Goal: Task Accomplishment & Management: Complete application form

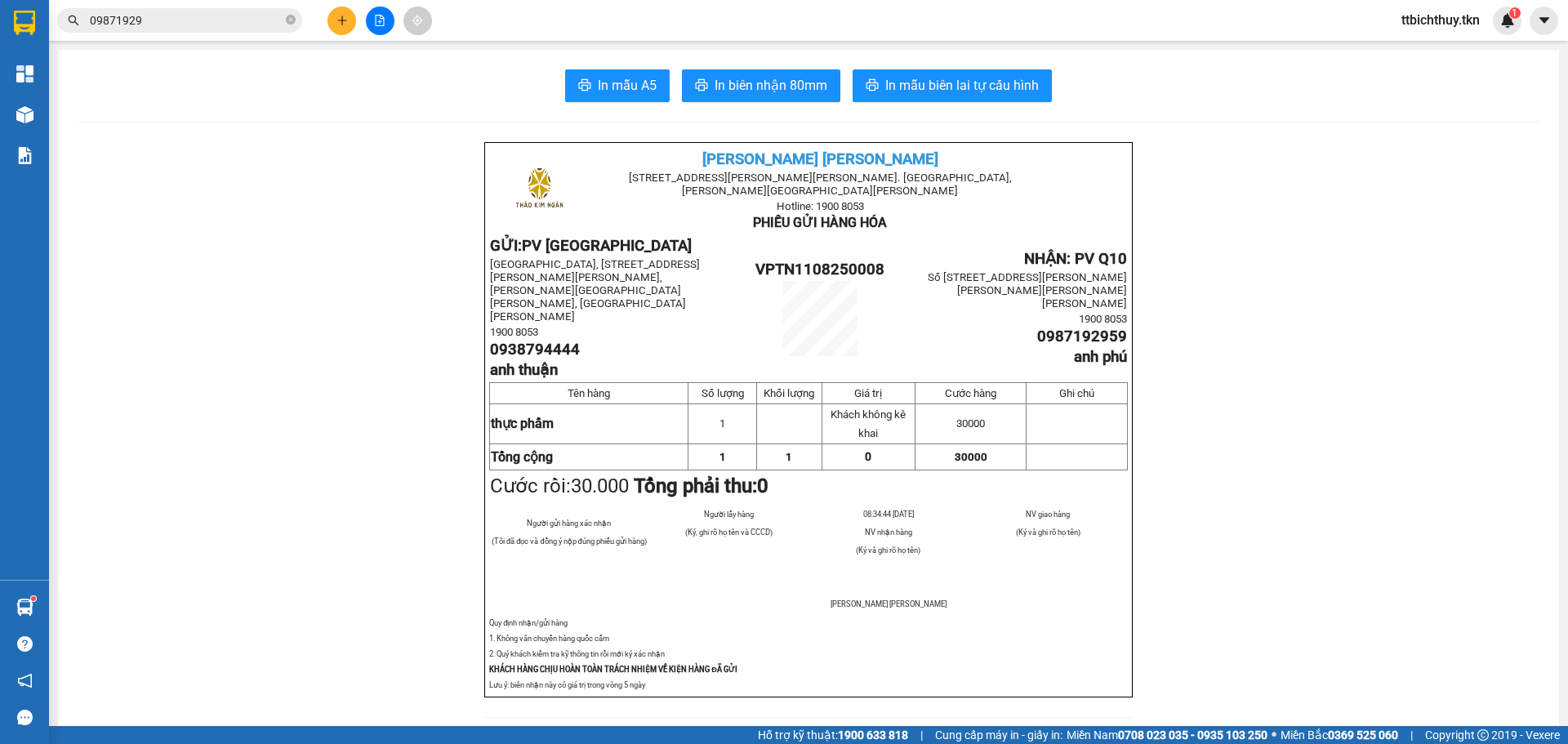
click at [255, 21] on input "09871929" at bounding box center [185, 20] width 193 height 18
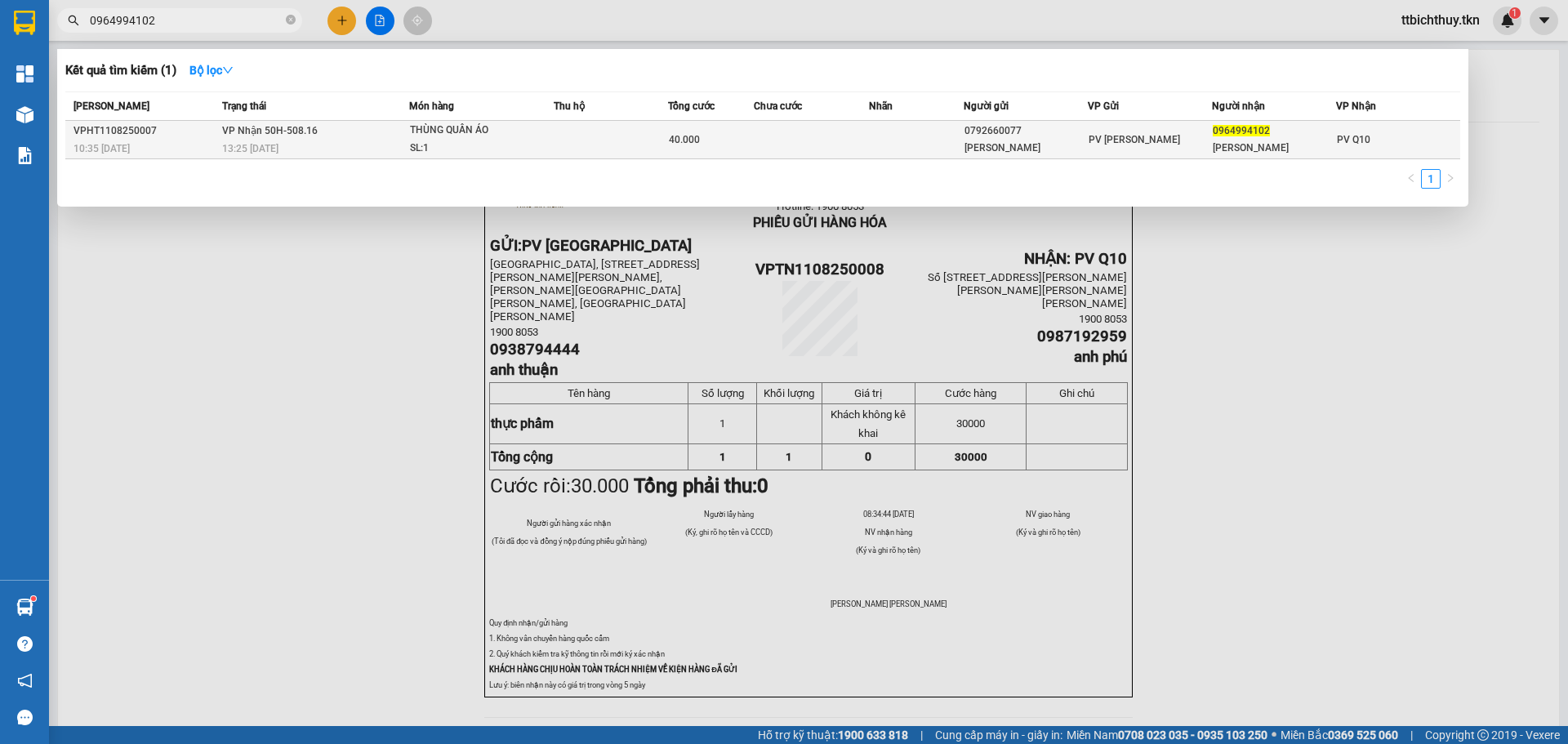
type input "0964994102"
click at [1169, 137] on div "PV [PERSON_NAME]" at bounding box center [1149, 139] width 122 height 18
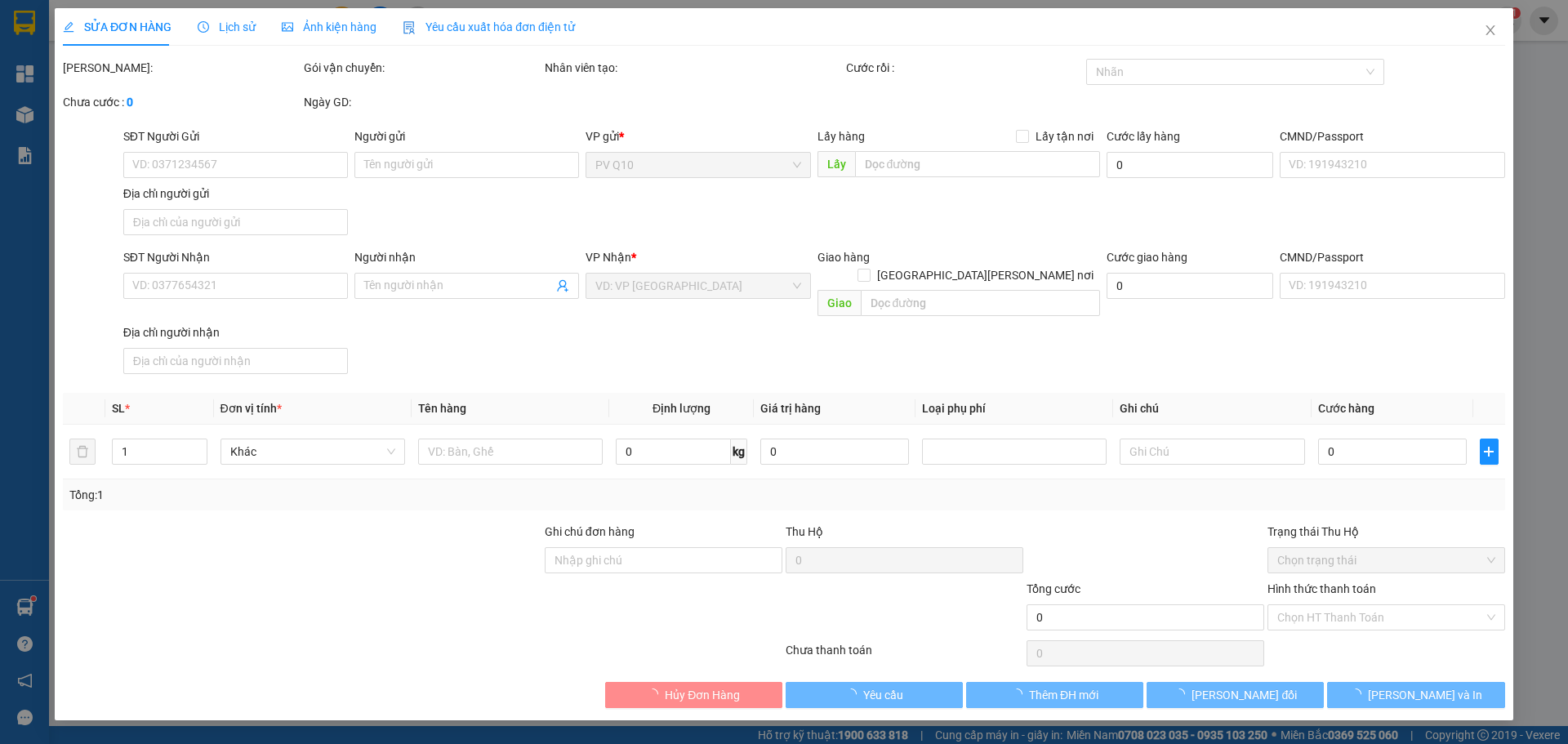
type input "0792660077"
type input "[PERSON_NAME]"
type input "0964994102"
type input "[PERSON_NAME]"
type input "40.000"
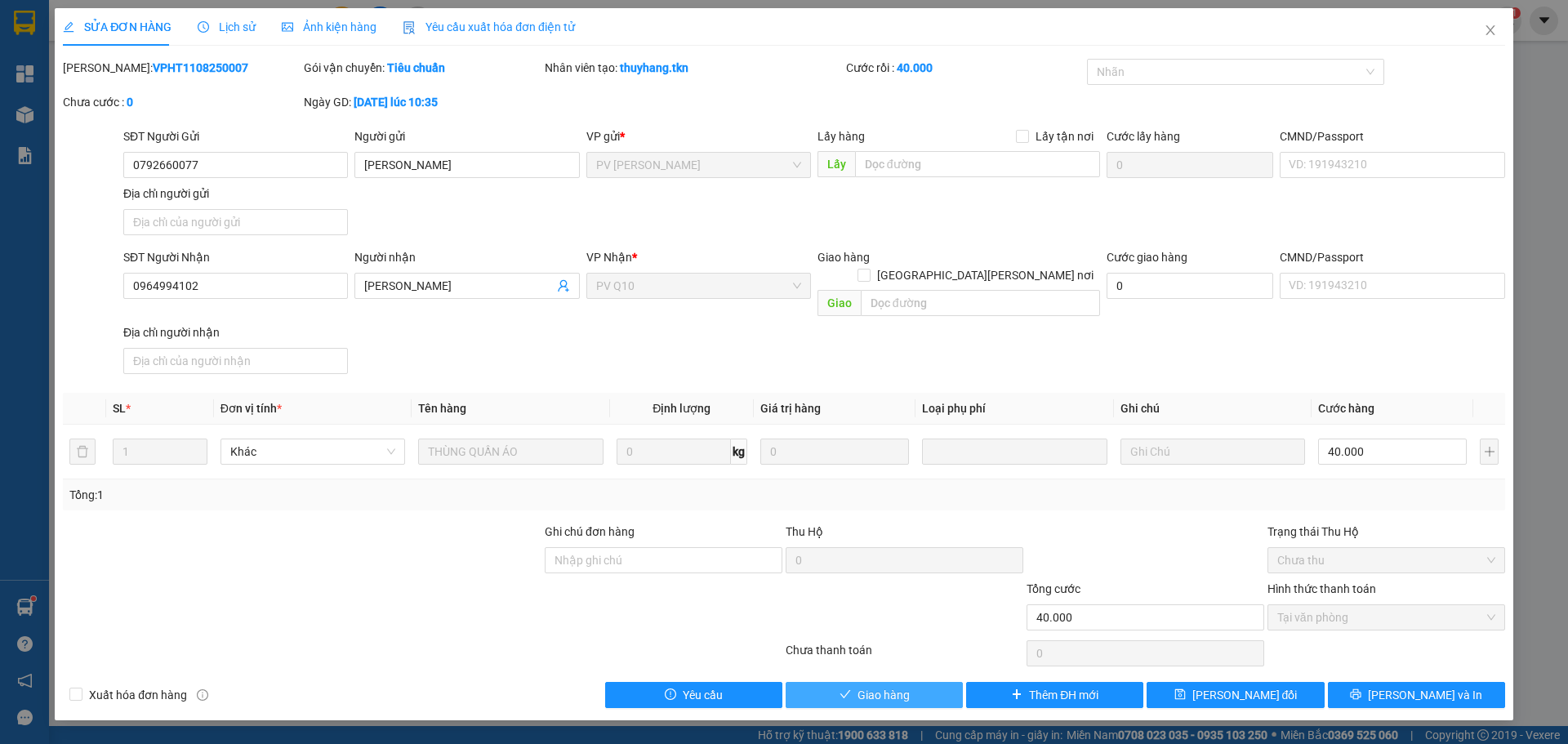
click at [911, 682] on button "Giao hàng" at bounding box center [874, 695] width 177 height 26
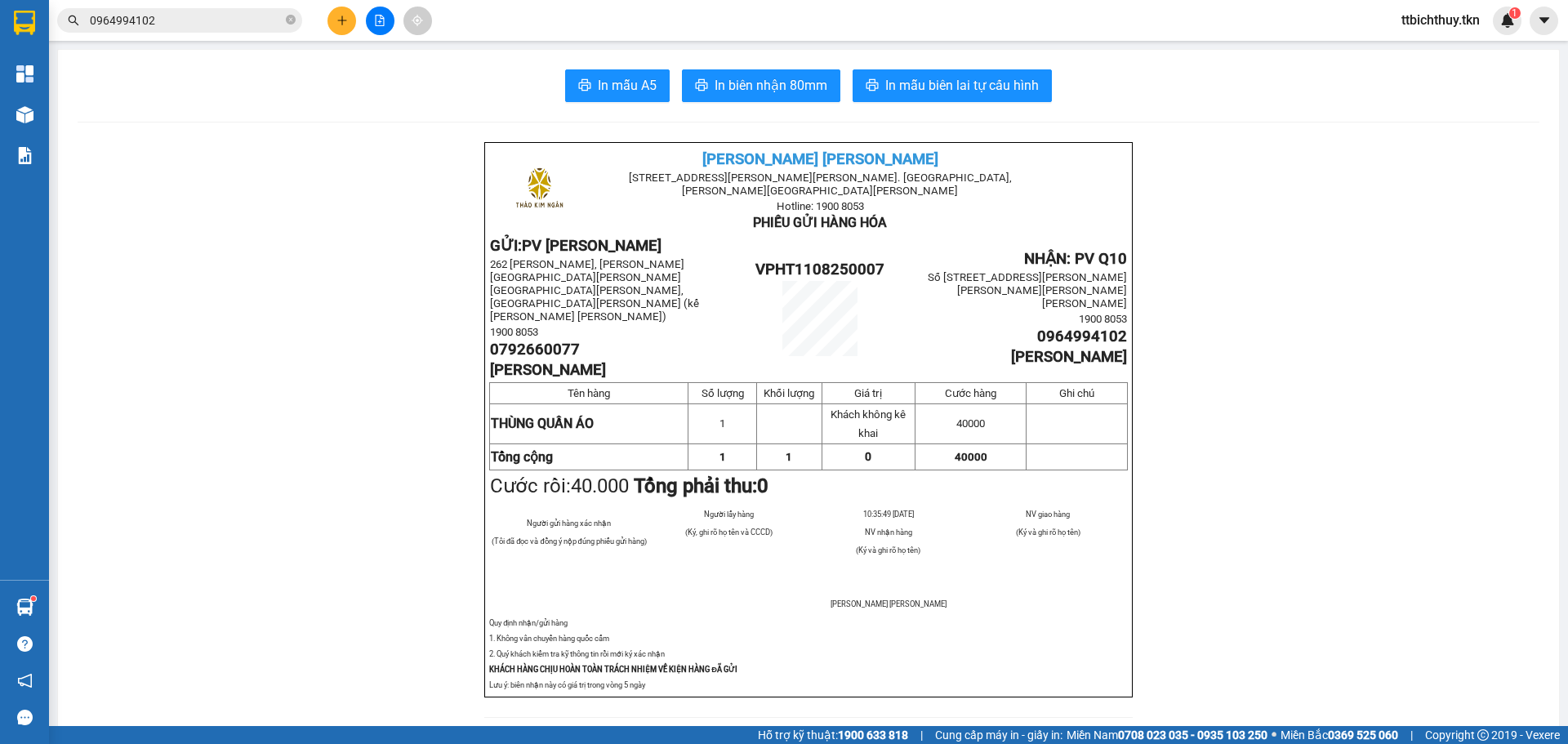
click at [236, 26] on input "0964994102" at bounding box center [185, 20] width 193 height 18
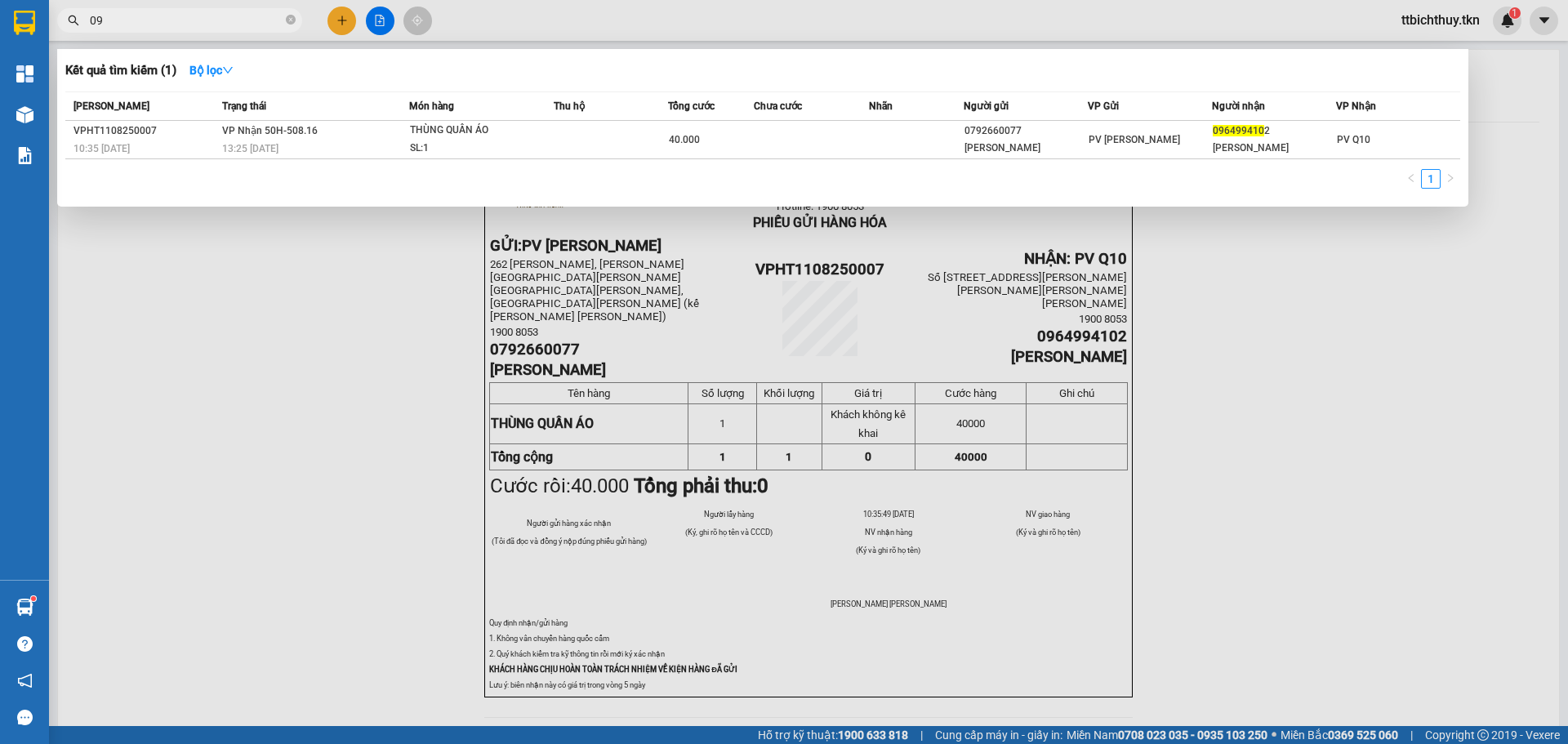
type input "0"
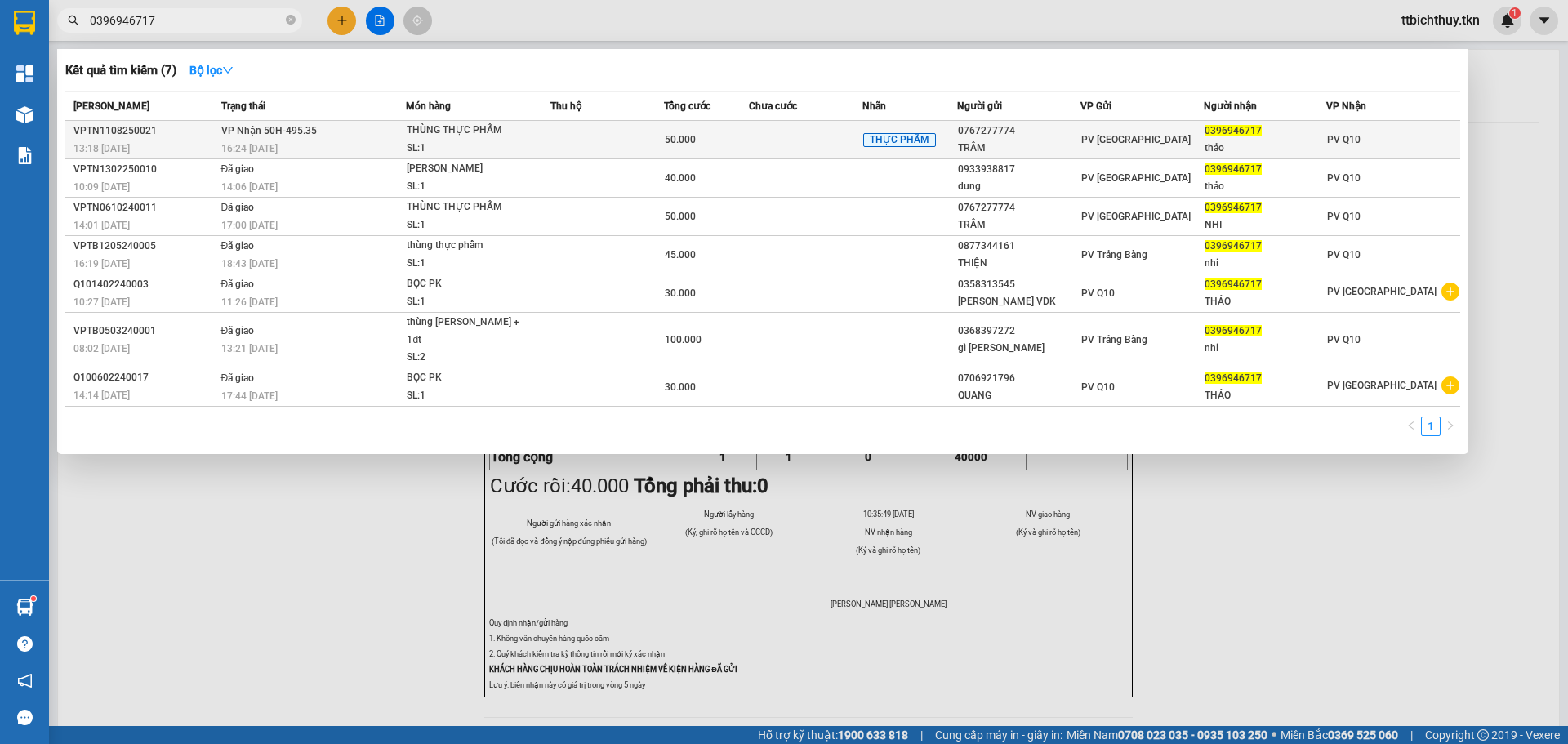
type input "0396946717"
click at [456, 139] on div "SL: 1" at bounding box center [467, 148] width 122 height 18
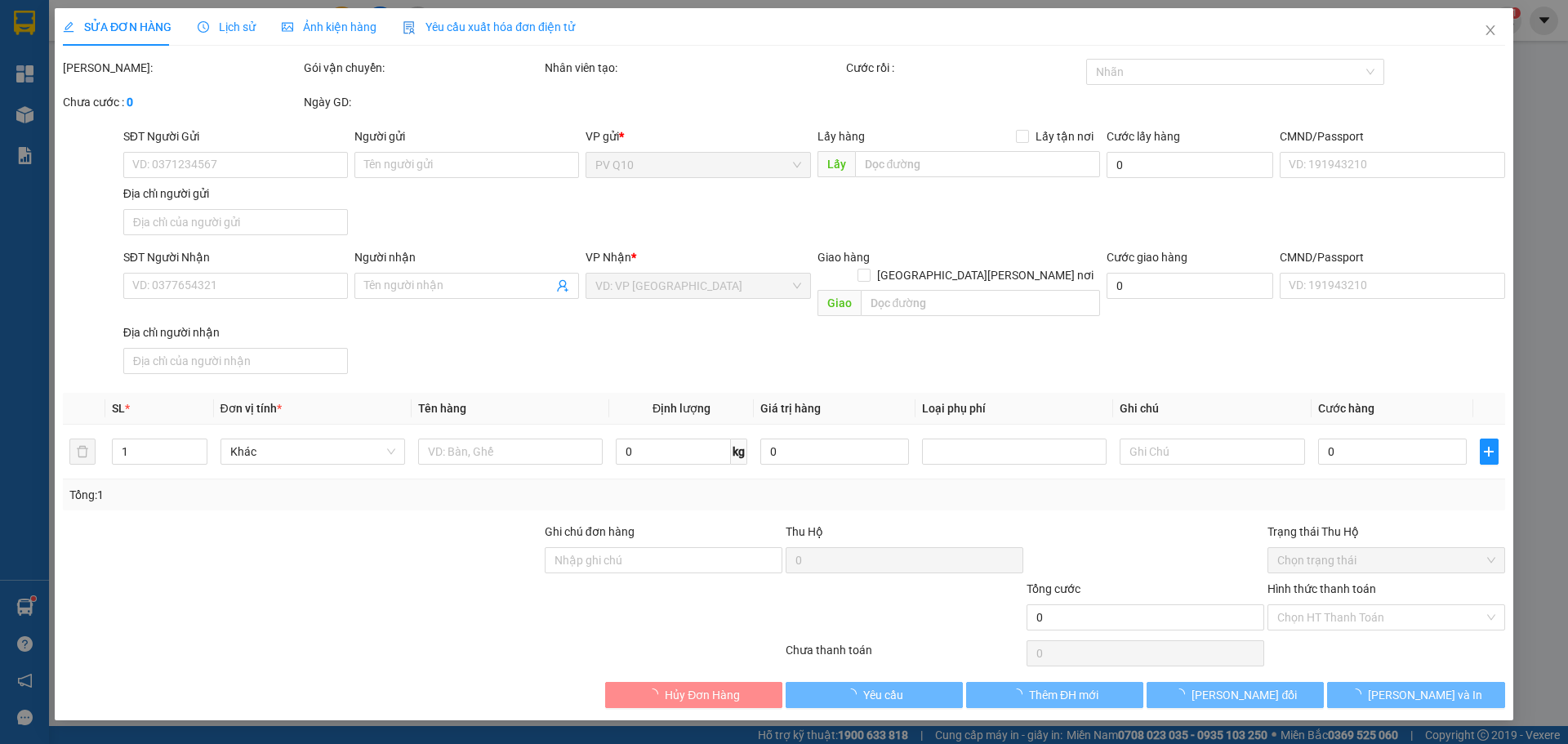
type input "0767277774"
type input "TRÂM"
type input "0396946717"
type input "thảo"
type input "50.000"
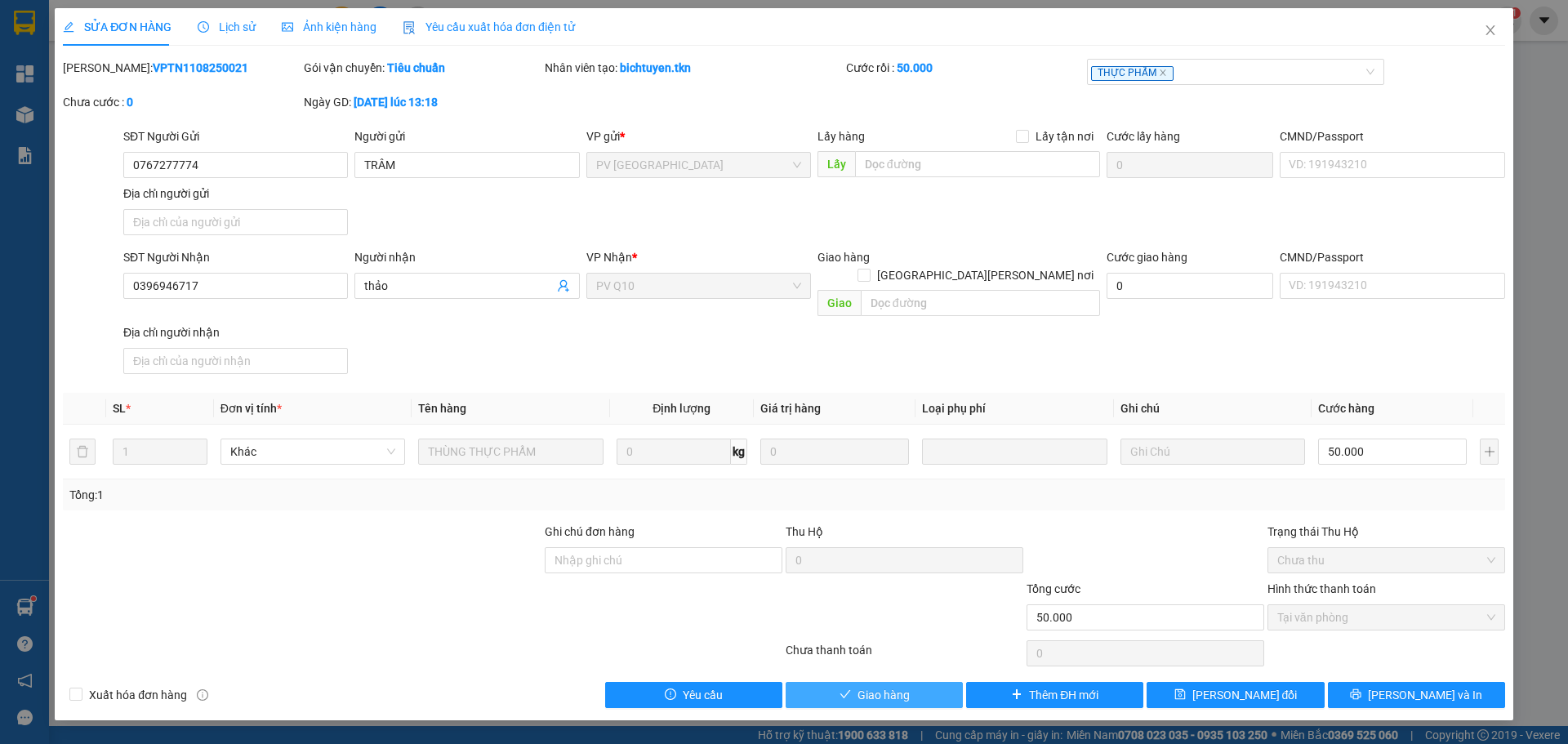
click at [939, 682] on button "Giao hàng" at bounding box center [874, 695] width 177 height 26
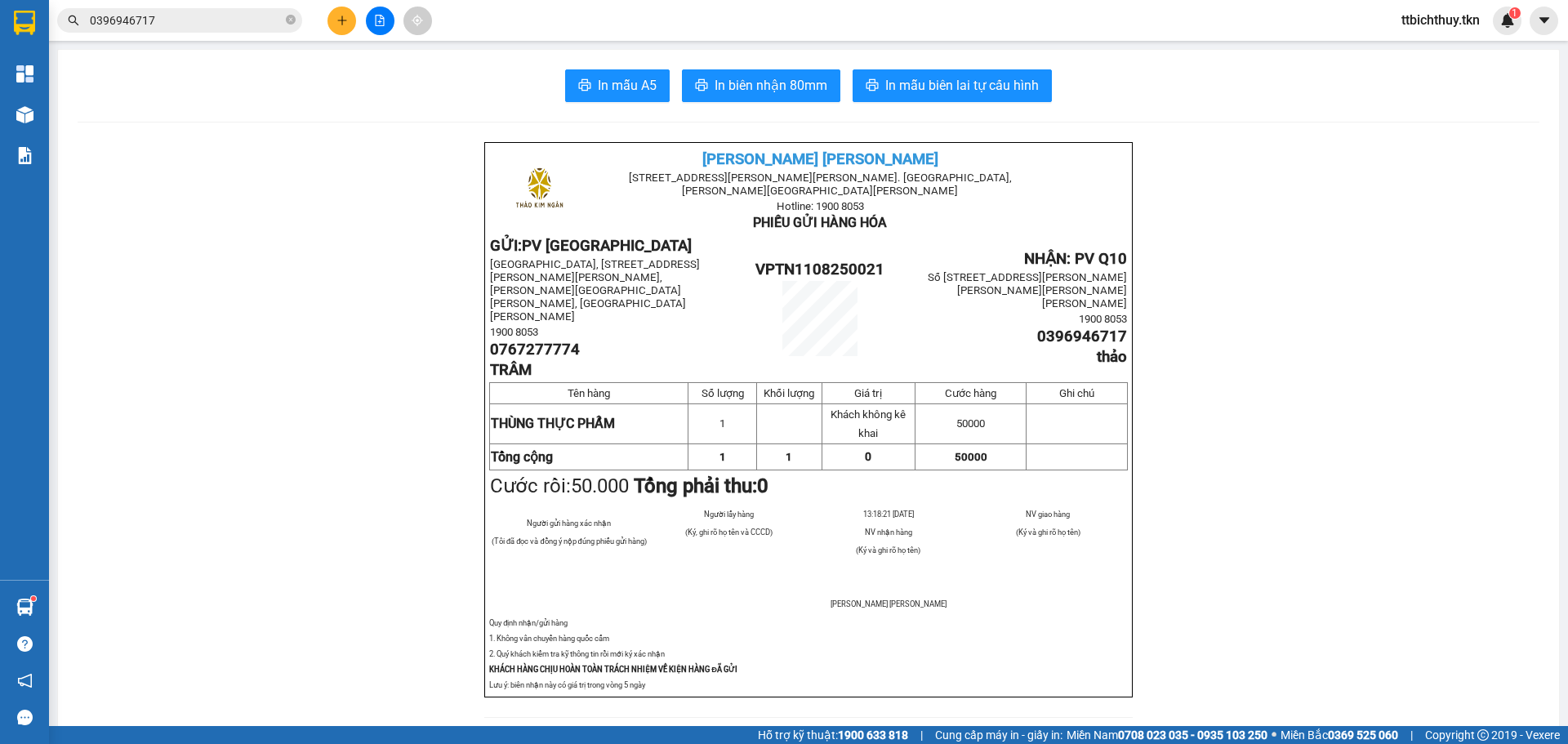
click at [211, 18] on input "0396946717" at bounding box center [185, 20] width 193 height 18
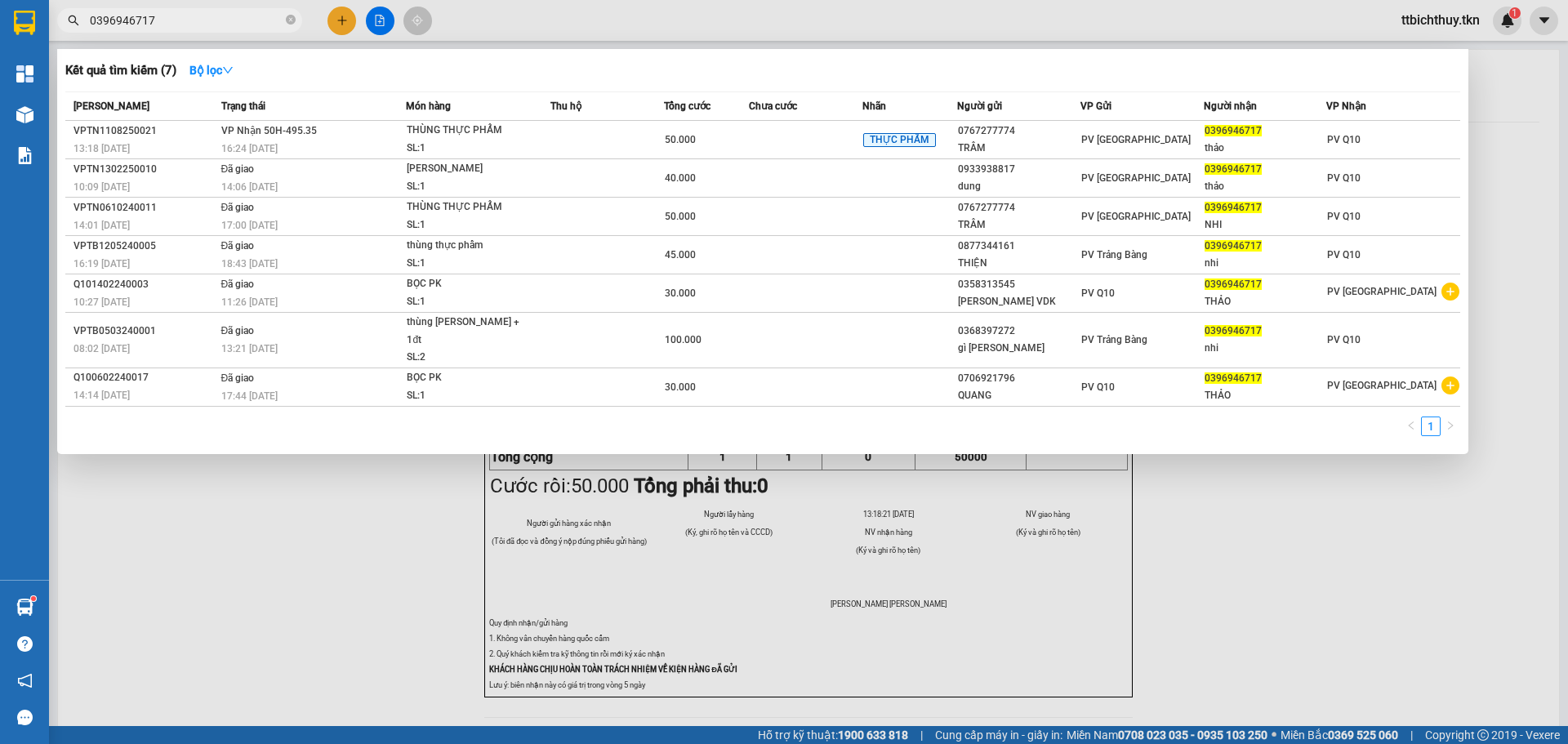
click at [211, 18] on input "0396946717" at bounding box center [185, 20] width 193 height 18
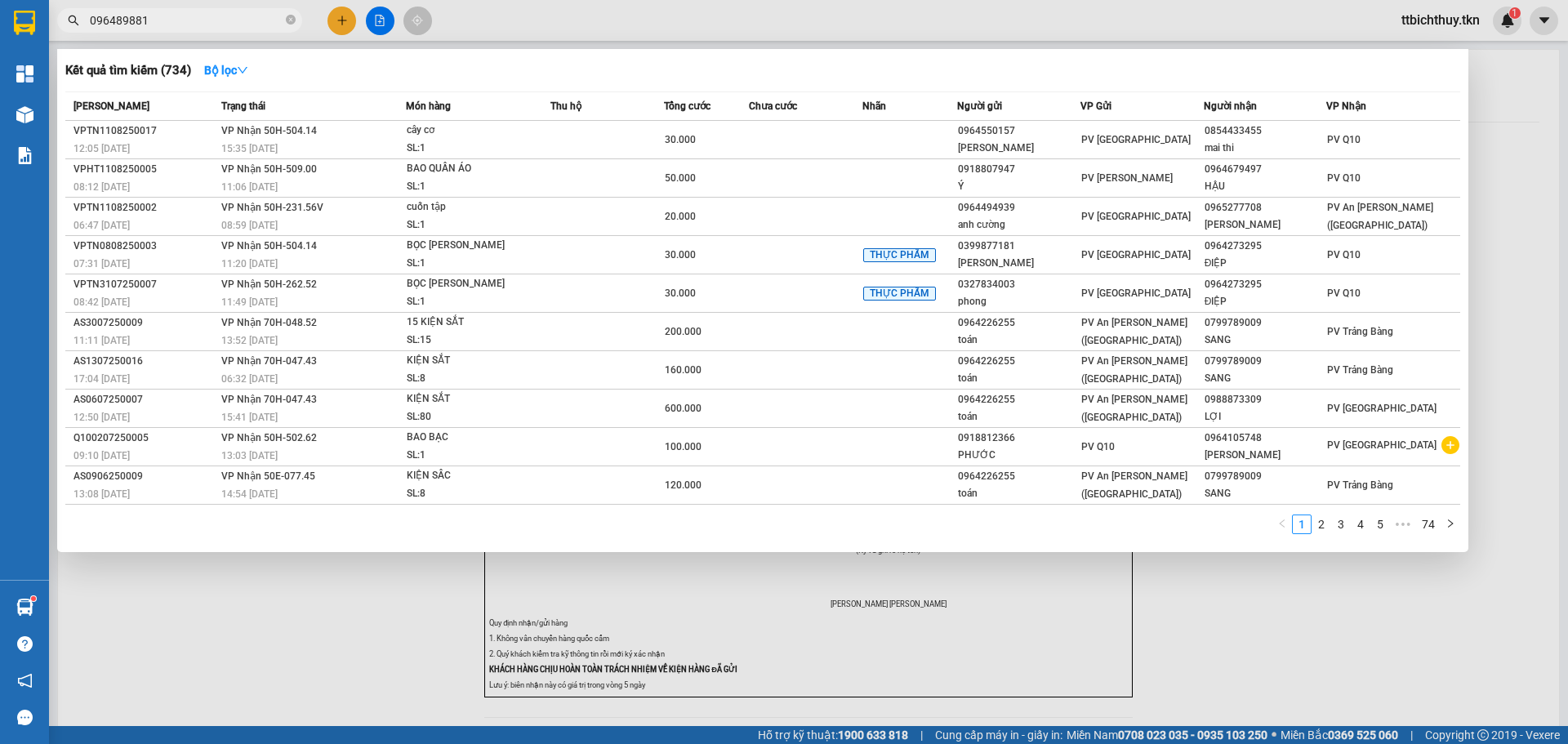
type input "0964898816"
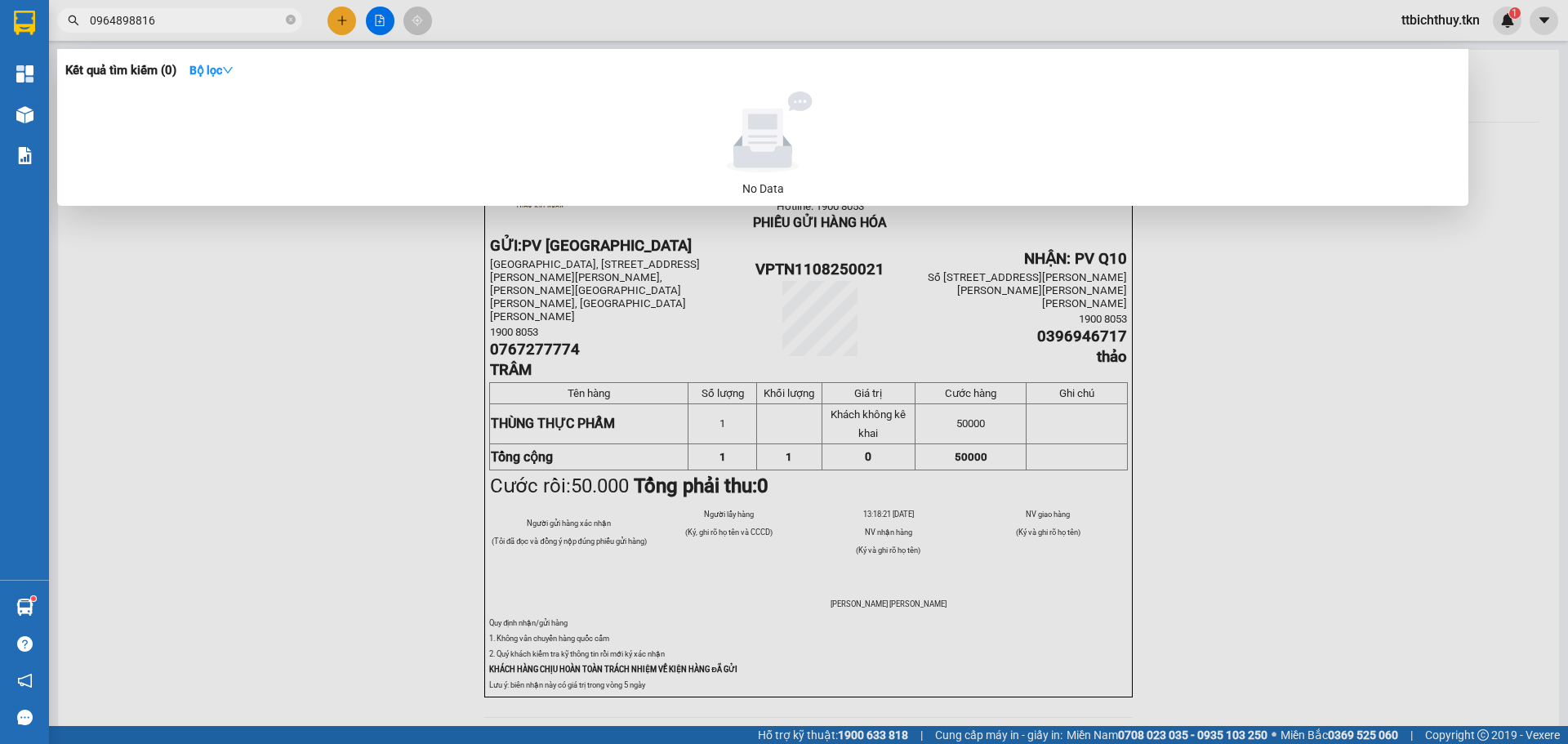
drag, startPoint x: 174, startPoint y: 23, endPoint x: 66, endPoint y: 17, distance: 108.2
click at [66, 17] on span "0964898816" at bounding box center [180, 21] width 245 height 24
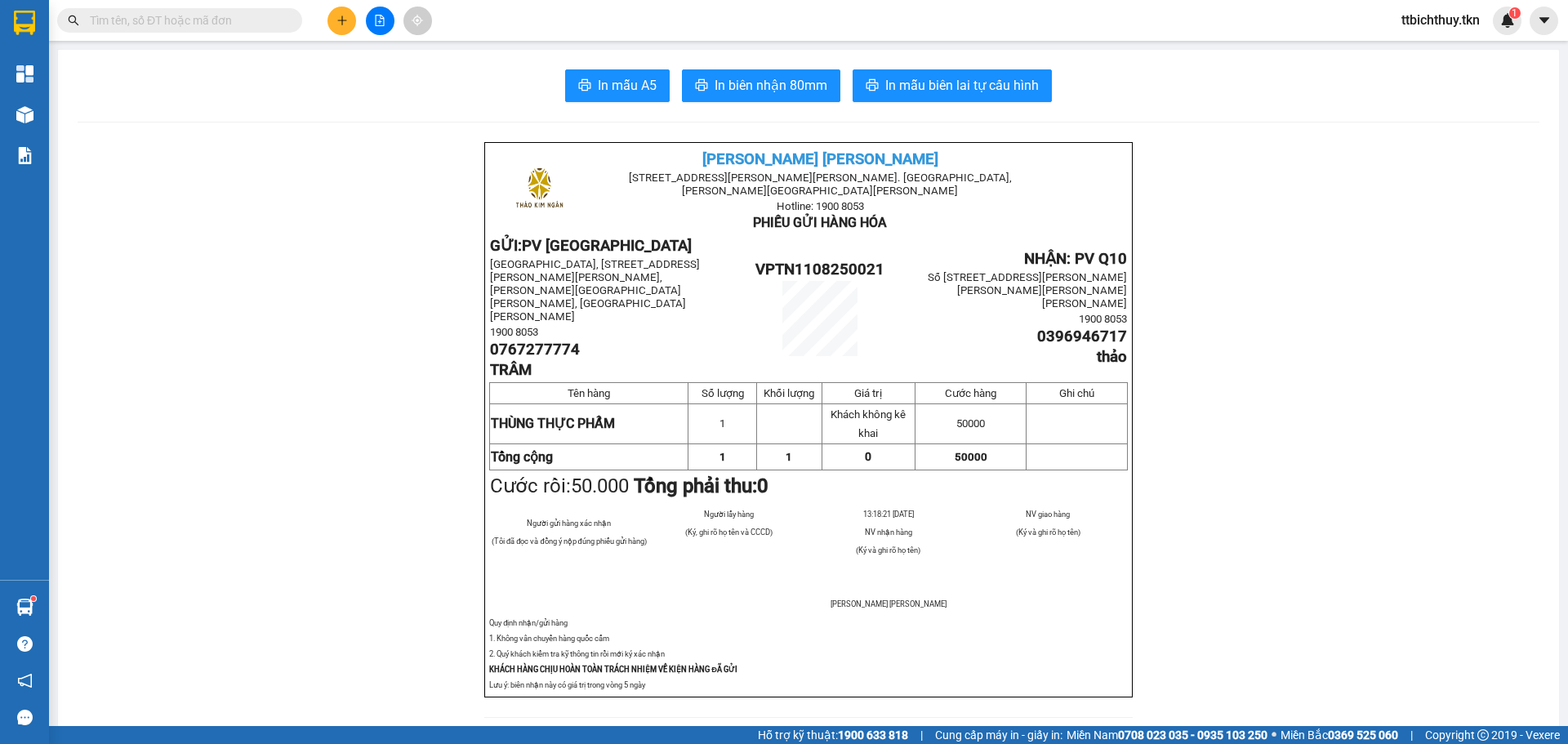
click at [204, 18] on input "text" at bounding box center [185, 20] width 193 height 18
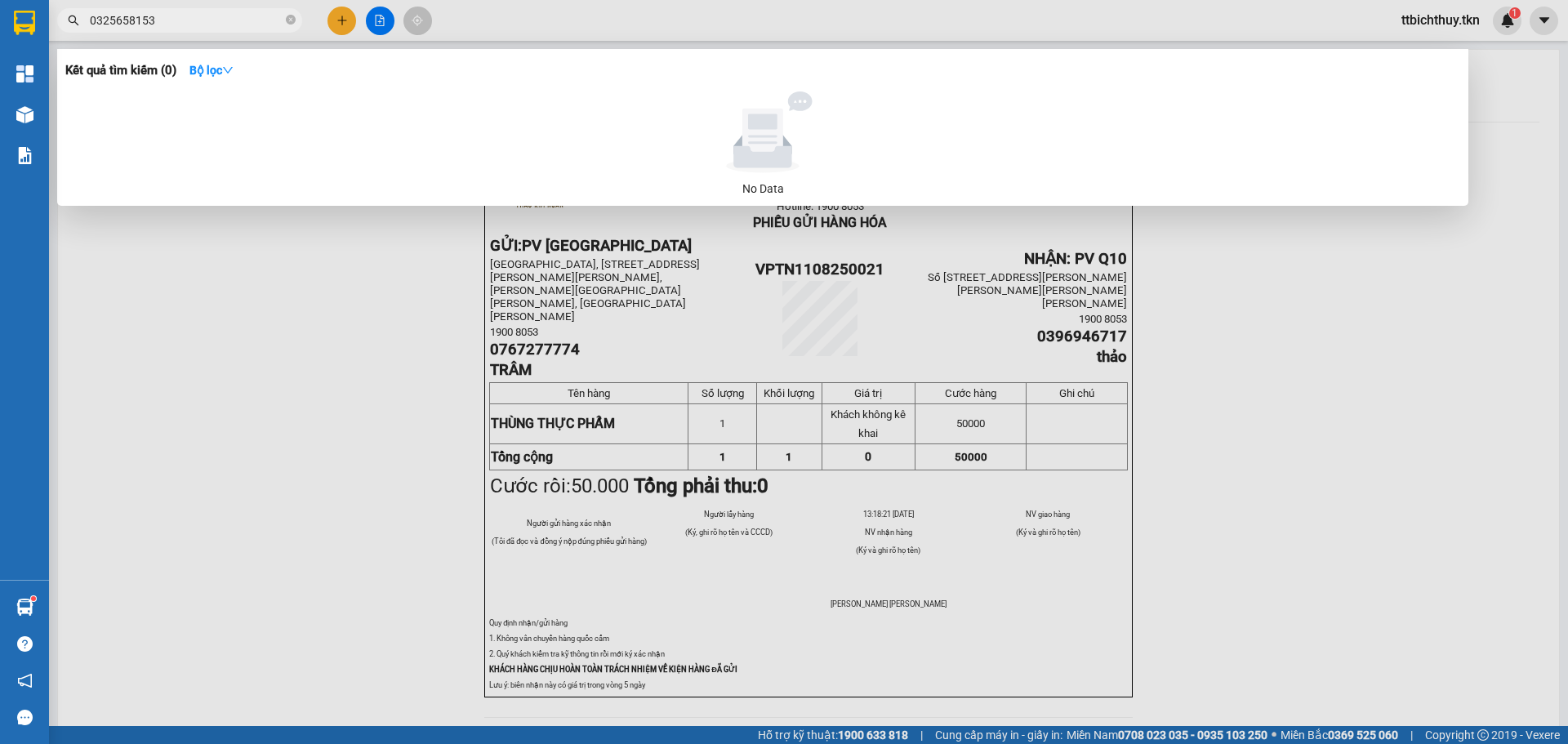
type input "0325658153"
click at [1287, 431] on div at bounding box center [784, 372] width 1568 height 744
